Goal: Task Accomplishment & Management: Use online tool/utility

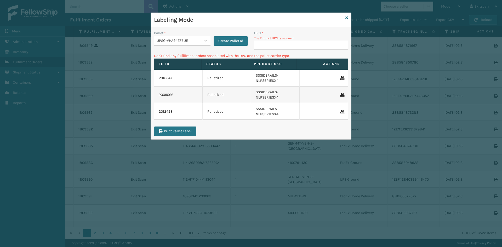
click at [174, 43] on div "UPSG-VHA94ZFEUE" at bounding box center [179, 40] width 45 height 5
click at [183, 74] on div "UPSG-VHA94ZFEUE" at bounding box center [182, 73] width 56 height 10
click at [278, 50] on div "UPC * The Product UPC is required." at bounding box center [301, 41] width 100 height 23
click at [280, 47] on input "UPC *" at bounding box center [301, 44] width 94 height 9
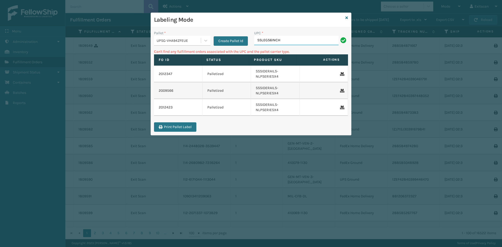
type input "SSLEGS6INCH"
click at [192, 43] on div "UPSG-VHA94ZFEUE" at bounding box center [177, 40] width 47 height 9
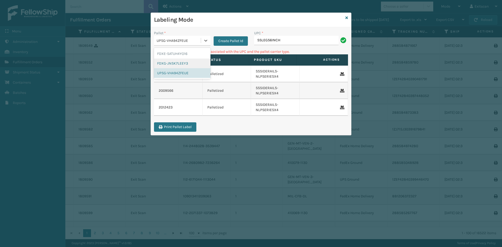
click at [178, 66] on div "FDXG-JNSK7LEEY3" at bounding box center [182, 64] width 56 height 10
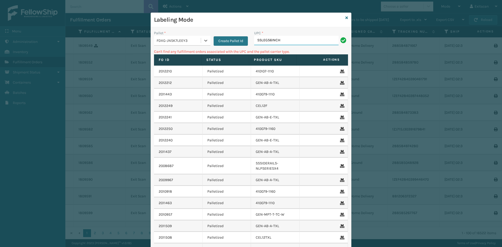
click at [297, 45] on input "SSLEGS6INCH" at bounding box center [296, 40] width 84 height 9
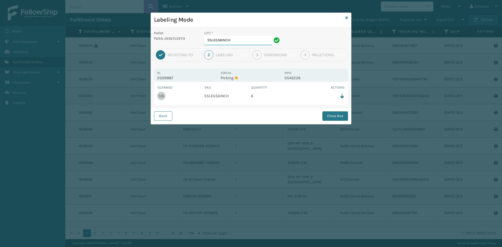
click at [249, 41] on input "SSLEGS6INCH" at bounding box center [238, 40] width 68 height 9
click at [337, 117] on button "Close Box" at bounding box center [335, 115] width 26 height 9
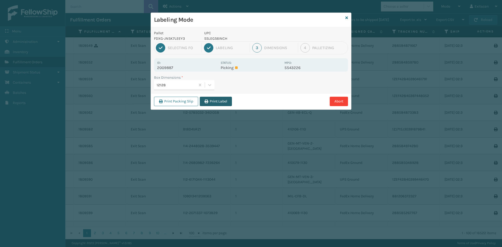
click at [212, 102] on button "Print Label" at bounding box center [216, 101] width 32 height 9
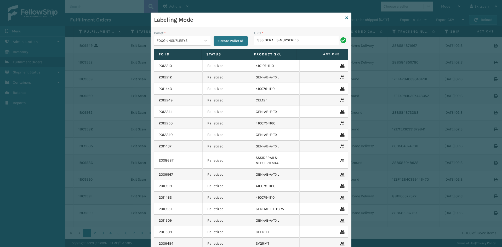
type input "SSSIDERAILS-NUPSERIES"
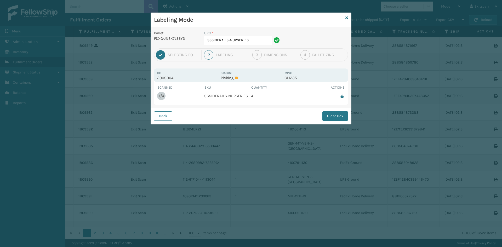
click at [271, 40] on input "SSSIDERAILS-NUPSERIES" at bounding box center [238, 40] width 68 height 9
click at [341, 118] on button "Close Box" at bounding box center [335, 115] width 26 height 9
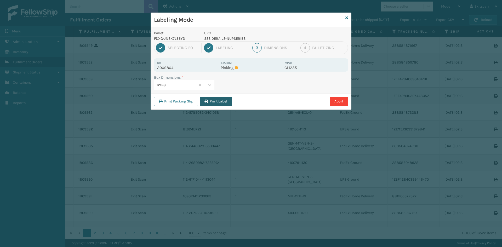
click at [220, 99] on button "Print Label" at bounding box center [216, 101] width 32 height 9
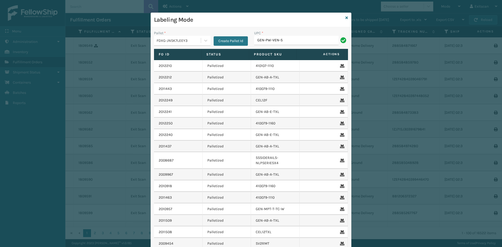
type input "GEN-PW-VEN-S"
type input "ITSATGRYK"
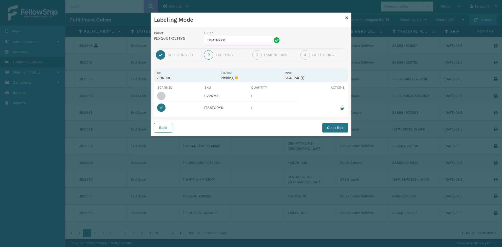
drag, startPoint x: 229, startPoint y: 38, endPoint x: 166, endPoint y: 41, distance: 62.5
click at [167, 41] on div "Pallet FDXG-JNSK7LEEY3 UPC * ITSATGRYK" at bounding box center [251, 39] width 200 height 18
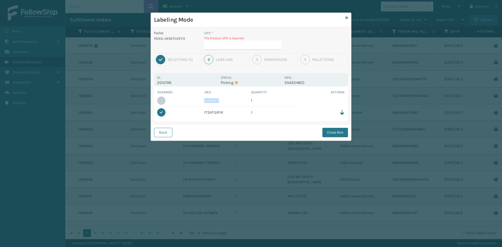
drag, startPoint x: 220, startPoint y: 103, endPoint x: 200, endPoint y: 101, distance: 20.5
click at [200, 101] on tr "SV2RMT 1" at bounding box center [251, 101] width 188 height 12
copy td "SV2RMT"
click at [243, 42] on input "UPC *" at bounding box center [242, 44] width 77 height 9
paste input "SV2RMT"
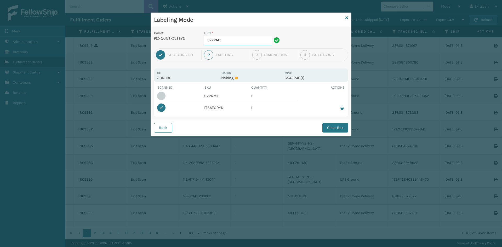
type input "SV2RMT"
click at [336, 130] on button "Close Box" at bounding box center [335, 127] width 26 height 9
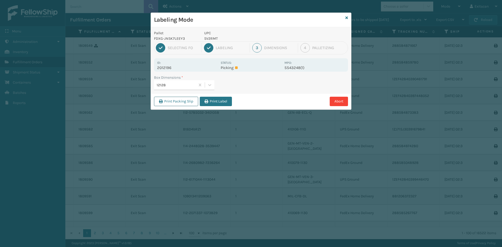
click at [179, 102] on button "Print Packing Slip" at bounding box center [176, 101] width 44 height 9
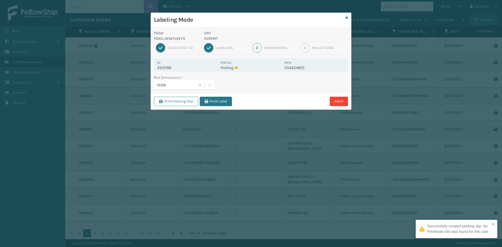
click at [217, 96] on div "Print Packing Slip Print Label Abort" at bounding box center [251, 101] width 200 height 16
click at [215, 99] on button "Print Label" at bounding box center [216, 101] width 32 height 9
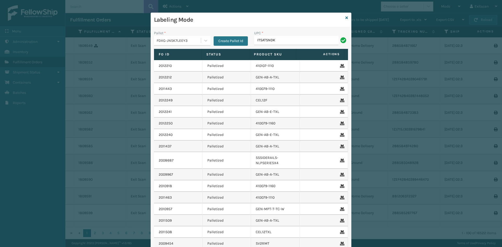
type input "ITSATSNDK"
type input "ITSATWHTK"
type input "SSLEGS5INCH"
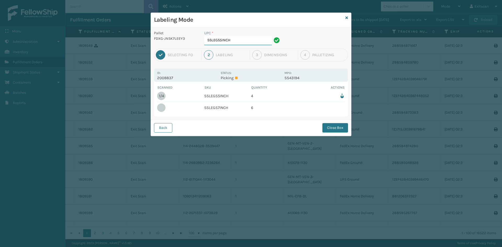
click at [254, 45] on input "SSLEGS5INCH" at bounding box center [238, 40] width 68 height 9
drag, startPoint x: 229, startPoint y: 108, endPoint x: 203, endPoint y: 112, distance: 25.6
click at [204, 112] on tr "SSLEGS7INCH 6" at bounding box center [251, 107] width 188 height 11
copy td "SSLEGS7INCH"
drag, startPoint x: 238, startPoint y: 42, endPoint x: 71, endPoint y: 44, distance: 166.7
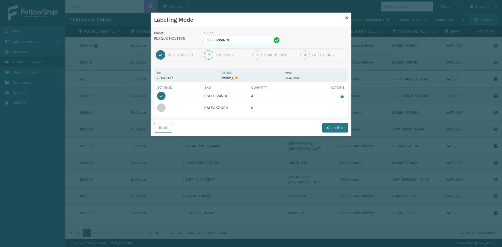
click at [71, 44] on div "Labeling Mode Pallet FDXG-JNSK7LEEY3 UPC * SSLEGS5INCH 1 Selecting FO 2 Labelin…" at bounding box center [251, 123] width 502 height 247
paste input "7"
type input "SSLEGS7INCH"
click at [338, 128] on button "Close Box" at bounding box center [335, 127] width 26 height 9
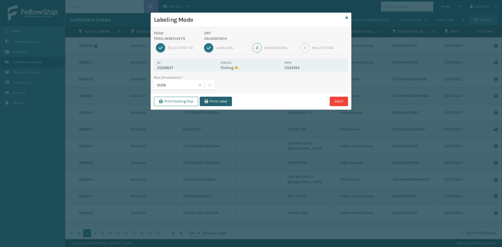
click at [214, 102] on button "Print Label" at bounding box center [216, 101] width 32 height 9
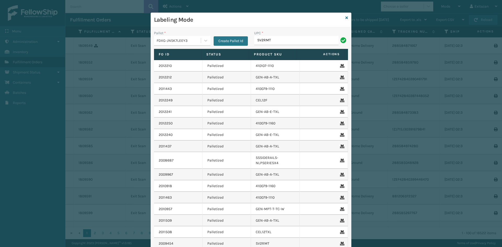
type input "SV2RMT"
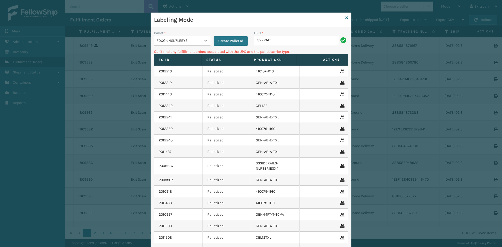
click at [203, 42] on icon at bounding box center [205, 40] width 5 height 5
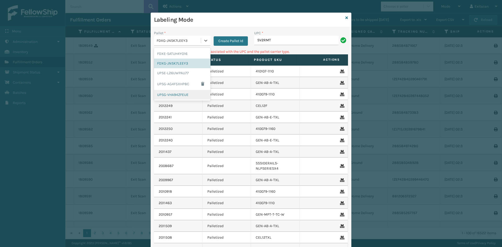
click at [172, 97] on div "UPSG-VHA94ZFEUE" at bounding box center [182, 95] width 56 height 10
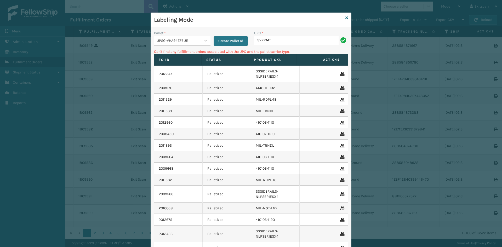
click at [295, 44] on input "SV2RMT" at bounding box center [296, 40] width 84 height 9
click at [186, 34] on div "Pallet *" at bounding box center [182, 32] width 56 height 5
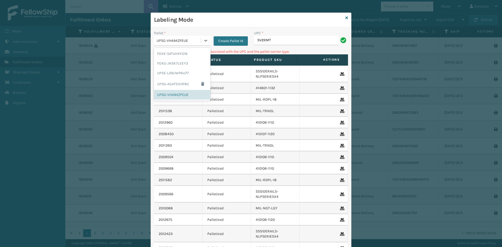
click at [183, 39] on div "UPSG-VHA94ZFEUE" at bounding box center [179, 40] width 45 height 5
click at [170, 66] on div "FDXG-JNSK7LEEY3" at bounding box center [182, 64] width 56 height 10
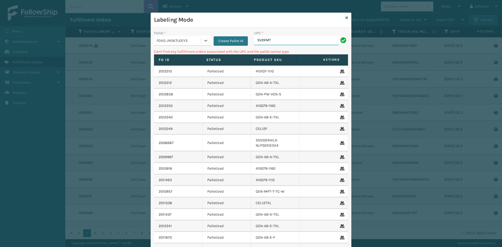
click at [291, 38] on input "SV2RMT" at bounding box center [296, 40] width 84 height 9
drag, startPoint x: 291, startPoint y: 38, endPoint x: 194, endPoint y: 34, distance: 97.0
click at [194, 34] on div "Pallet * FDXG-JNSK7LEEY3 Create Pallet Id UPC * SV2RMT" at bounding box center [251, 39] width 200 height 19
type input "SSSIDERAILS-NEFSERIES"
click at [183, 38] on div "FDXG-JNSK7LEEY3" at bounding box center [179, 40] width 45 height 5
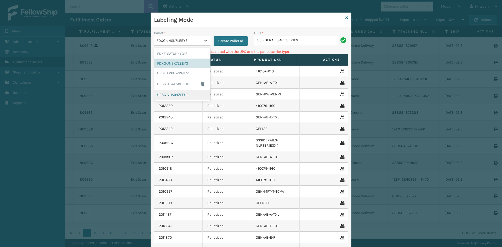
click at [171, 97] on div "UPSG-VHA94ZFEUE" at bounding box center [182, 95] width 56 height 10
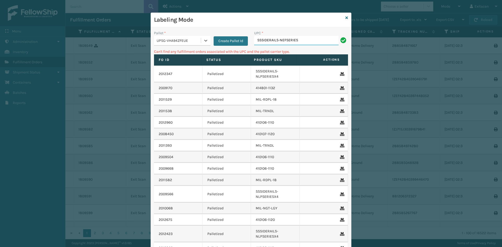
click at [318, 36] on input "SSSIDERAILS-NEFSERIES" at bounding box center [296, 40] width 84 height 9
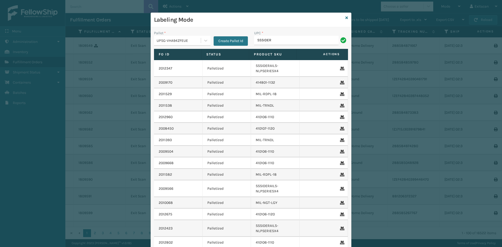
type input "SSSIDERAILS-NLPSERIESX4"
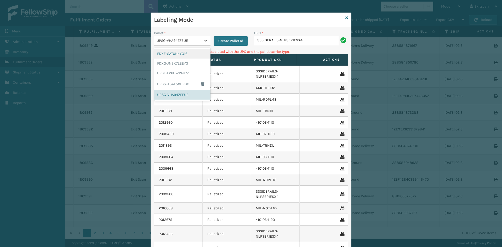
drag, startPoint x: 184, startPoint y: 43, endPoint x: 181, endPoint y: 45, distance: 3.3
click at [184, 42] on div "UPSG-VHA94ZFEUE" at bounding box center [179, 40] width 45 height 5
click at [173, 63] on div "FDXG-JNSK7LEEY3" at bounding box center [182, 64] width 56 height 10
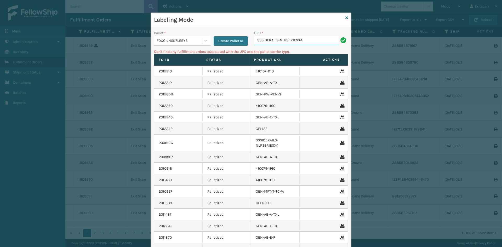
click at [313, 43] on input "SSSIDERAILS-NLPSERIESX4" at bounding box center [296, 40] width 84 height 9
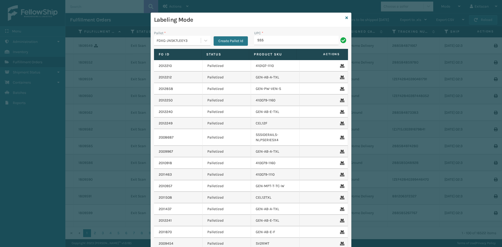
type input "SSSIDERAILS-NLPSERIESX4"
